Goal: Use online tool/utility: Utilize a website feature to perform a specific function

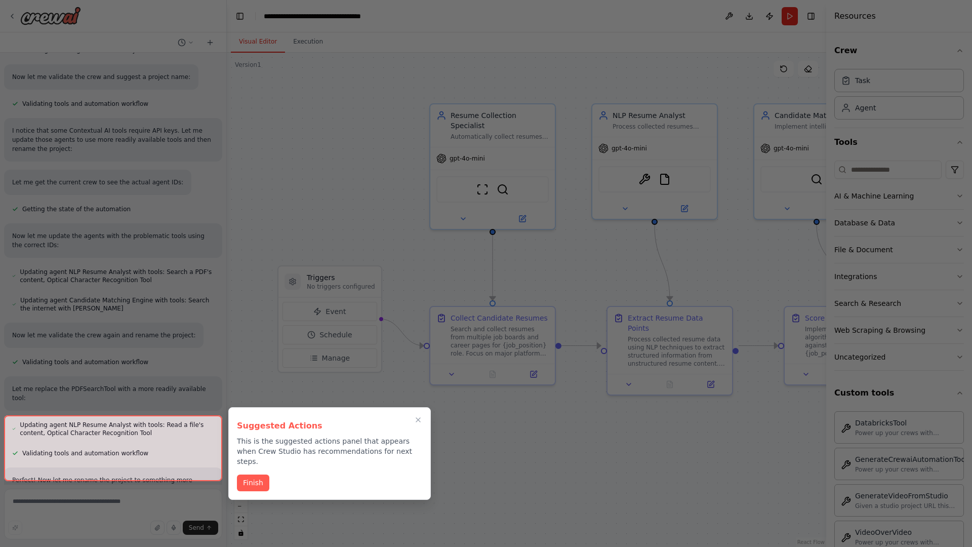
scroll to position [777, 0]
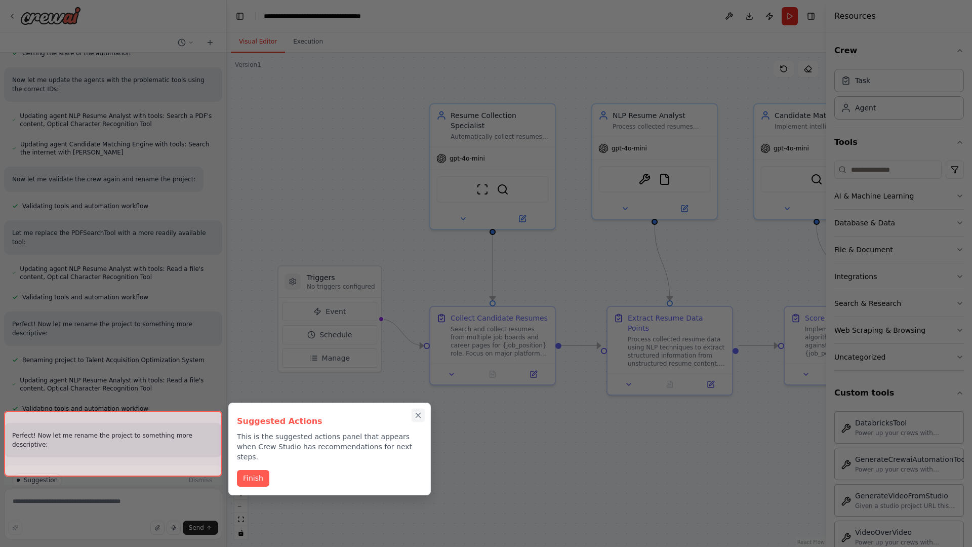
click at [418, 415] on icon "Close walkthrough" at bounding box center [418, 415] width 5 height 5
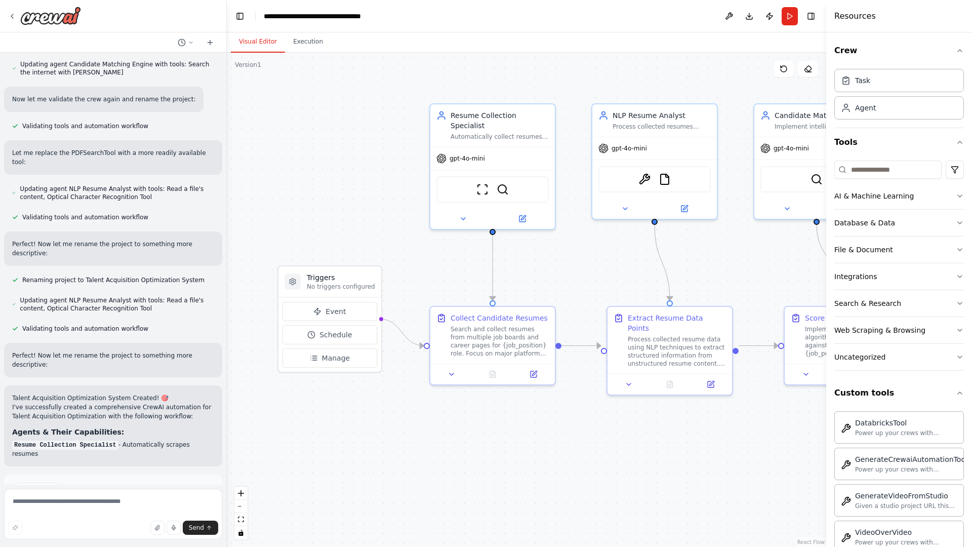
scroll to position [948, 0]
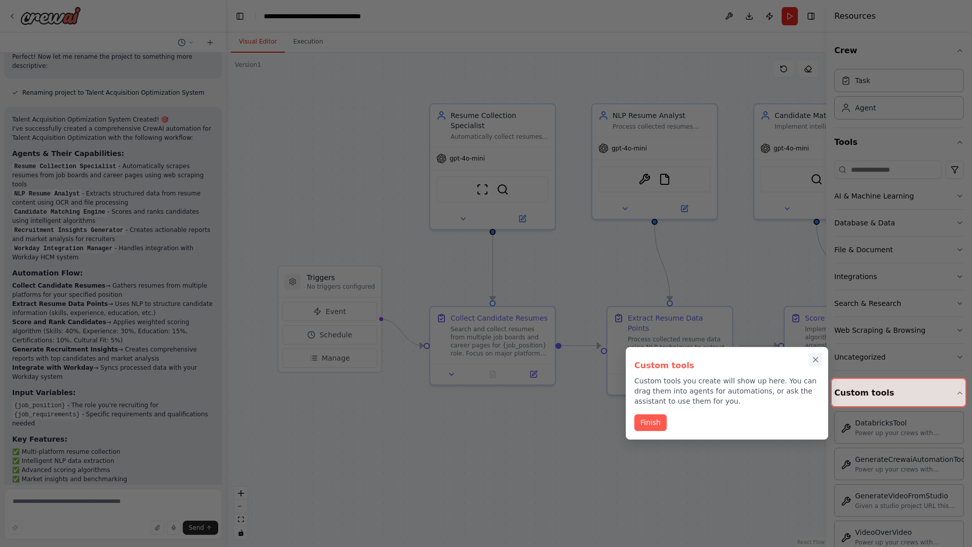
click at [815, 359] on icon "Close walkthrough" at bounding box center [815, 359] width 5 height 5
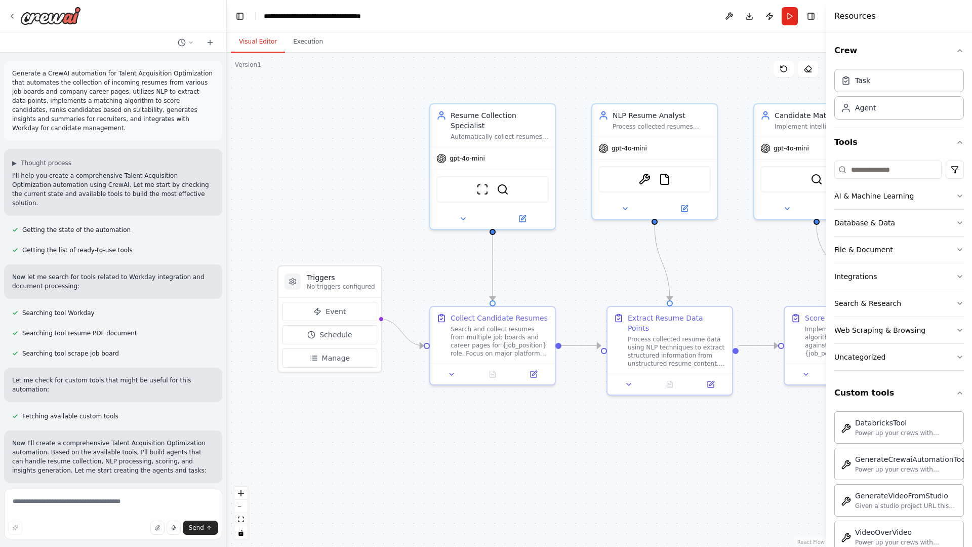
click at [14, 71] on p "Generate a CrewAI automation for Talent Acquisition Optimization that automates…" at bounding box center [113, 101] width 202 height 64
click at [298, 111] on div ".deletable-edge-delete-btn { width: 20px; height: 20px; border: 0px solid #ffff…" at bounding box center [526, 300] width 599 height 494
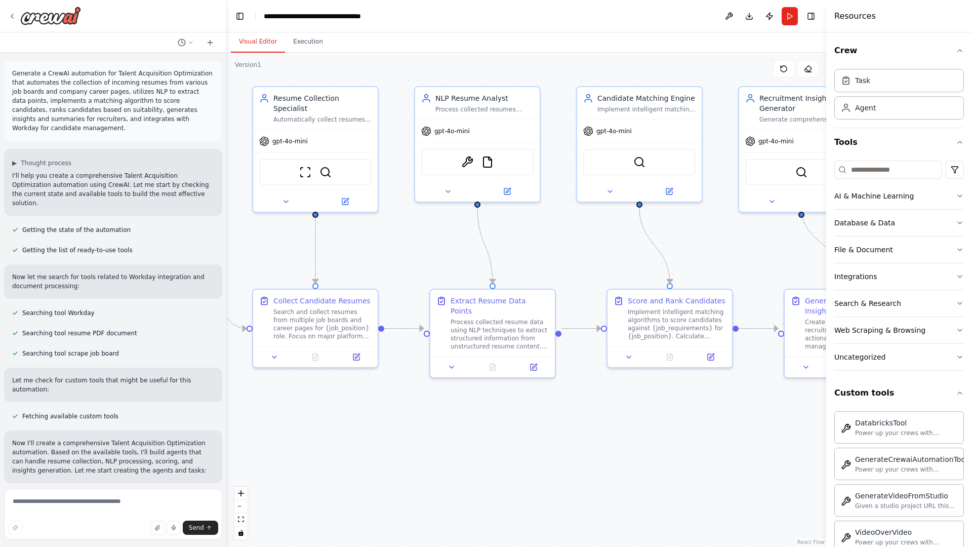
drag, startPoint x: 479, startPoint y: 284, endPoint x: 266, endPoint y: 264, distance: 213.5
click at [266, 264] on div ".deletable-edge-delete-btn { width: 20px; height: 20px; border: 0px solid #ffff…" at bounding box center [526, 300] width 599 height 494
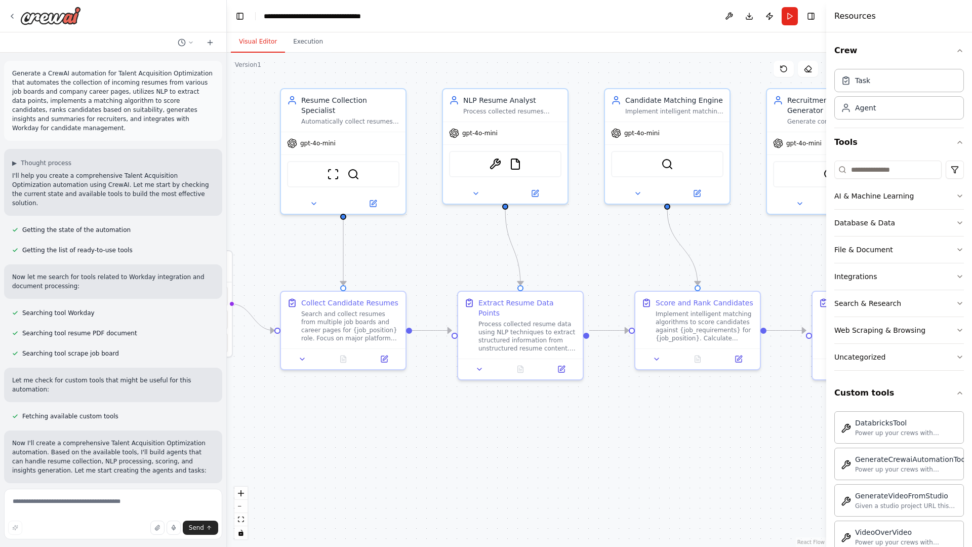
drag, startPoint x: 266, startPoint y: 264, endPoint x: 334, endPoint y: 269, distance: 68.1
click at [334, 269] on div ".deletable-edge-delete-btn { width: 20px; height: 20px; border: 0px solid #ffff…" at bounding box center [526, 300] width 599 height 494
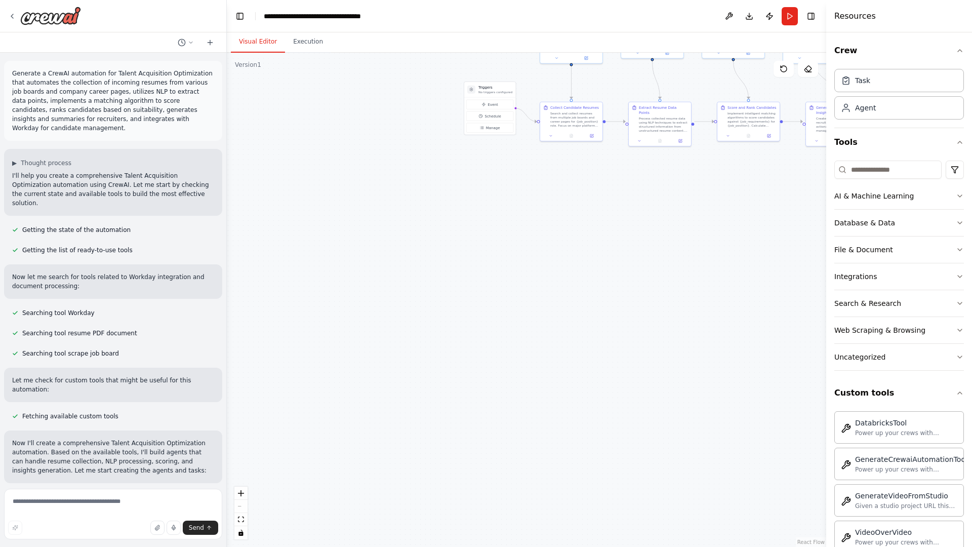
drag, startPoint x: 260, startPoint y: 363, endPoint x: 374, endPoint y: 193, distance: 204.7
click at [374, 193] on div ".deletable-edge-delete-btn { width: 20px; height: 20px; border: 0px solid #ffff…" at bounding box center [526, 300] width 599 height 494
